Goal: Navigation & Orientation: Find specific page/section

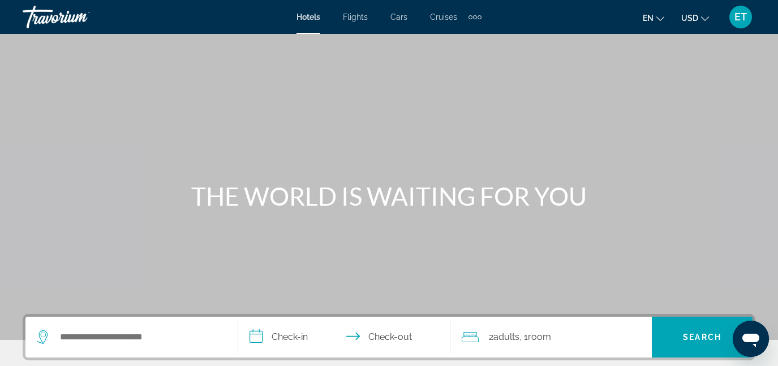
click at [449, 19] on span "Cruises" at bounding box center [443, 16] width 27 height 9
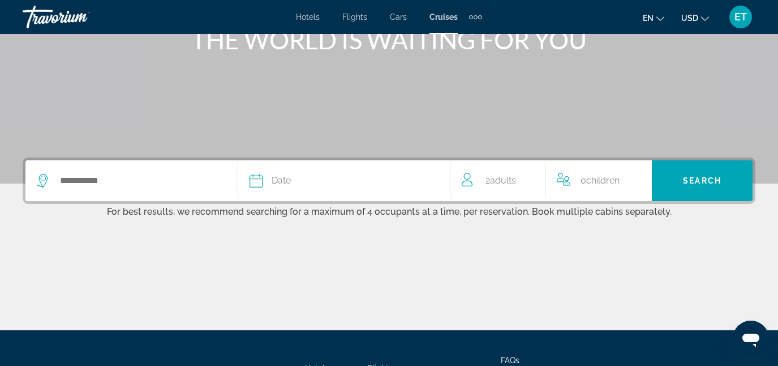
scroll to position [158, 0]
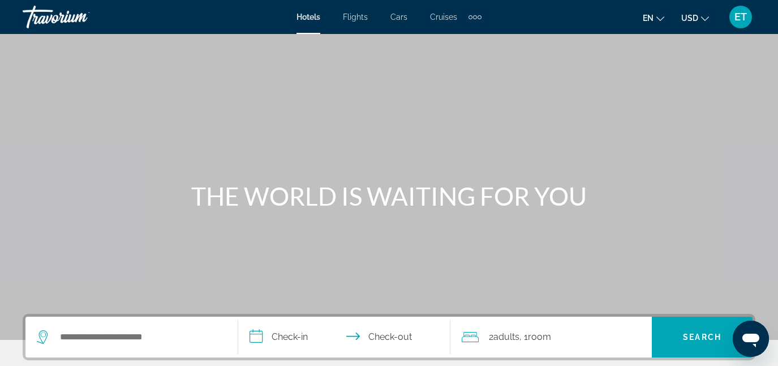
click at [601, 154] on div "Main content" at bounding box center [389, 169] width 778 height 339
click at [441, 19] on span "Cruises" at bounding box center [443, 16] width 27 height 9
click at [677, 176] on div "Main content" at bounding box center [389, 169] width 778 height 339
